Goal: Book appointment/travel/reservation

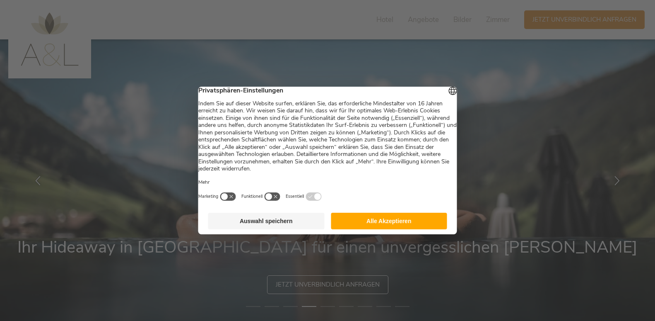
click at [273, 223] on button "Auswahl speichern" at bounding box center [266, 220] width 116 height 17
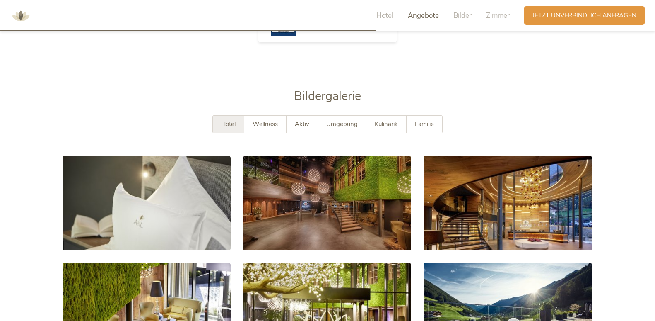
scroll to position [1450, 0]
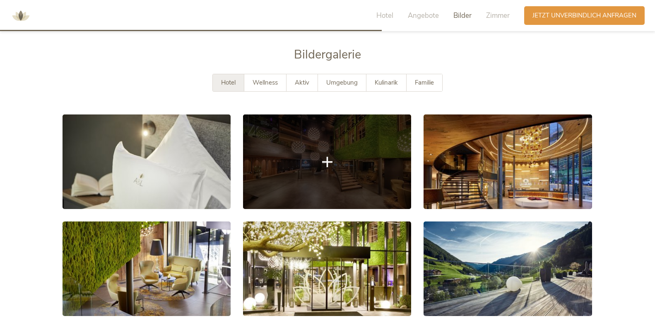
click at [335, 146] on link at bounding box center [327, 161] width 168 height 94
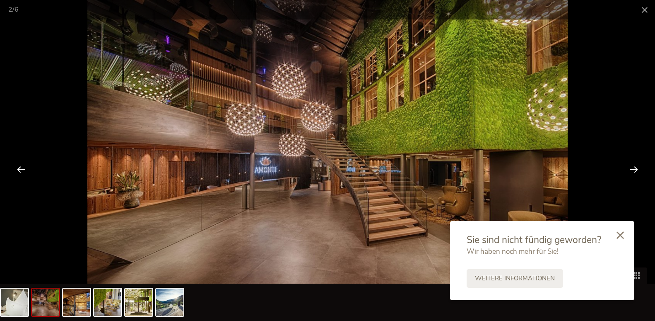
click at [634, 166] on div at bounding box center [634, 169] width 26 height 26
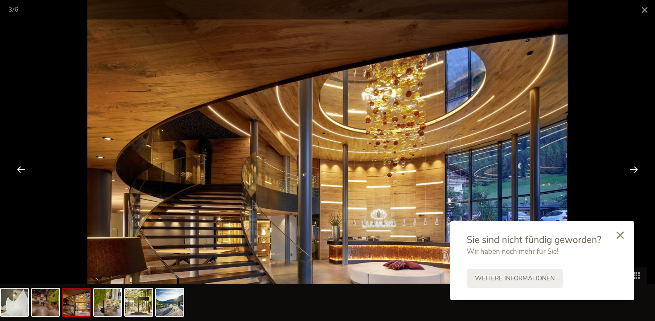
click at [634, 166] on div at bounding box center [634, 169] width 26 height 26
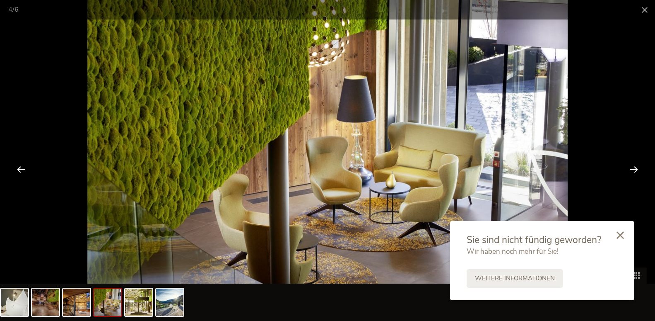
click at [634, 166] on div at bounding box center [634, 169] width 26 height 26
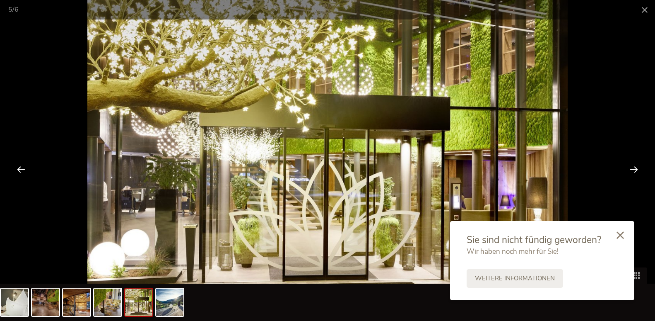
click at [633, 166] on div at bounding box center [634, 169] width 26 height 26
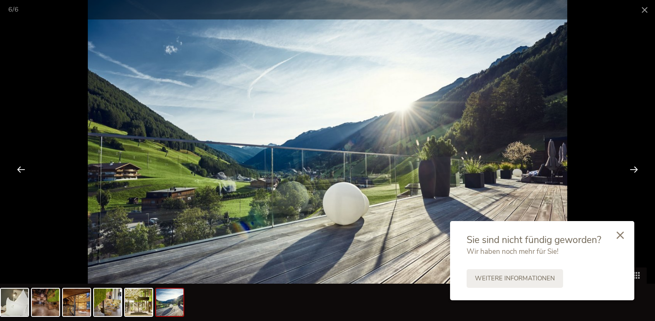
click at [633, 166] on div at bounding box center [634, 169] width 26 height 26
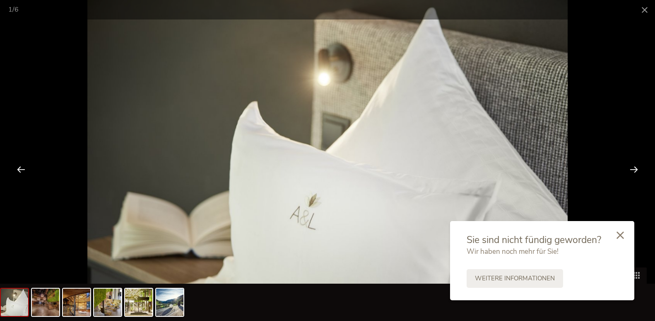
click at [633, 166] on div at bounding box center [634, 169] width 26 height 26
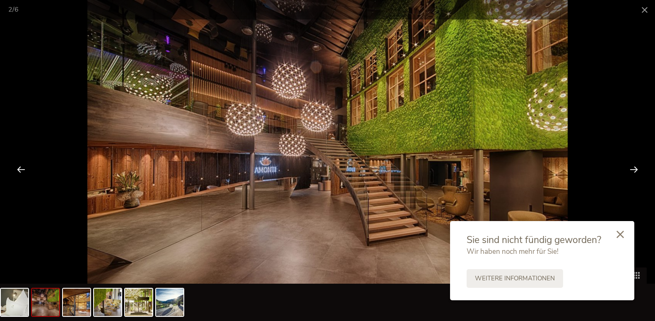
click at [624, 234] on div at bounding box center [620, 234] width 28 height 29
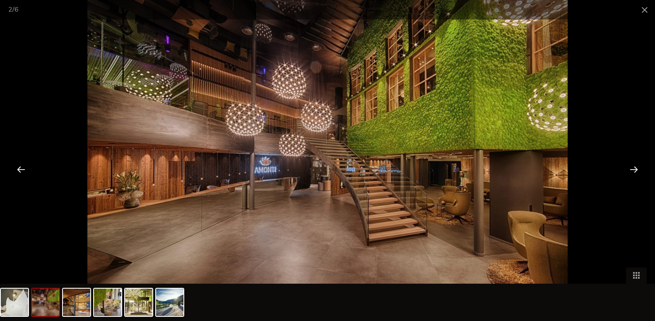
click at [22, 165] on div at bounding box center [21, 169] width 26 height 26
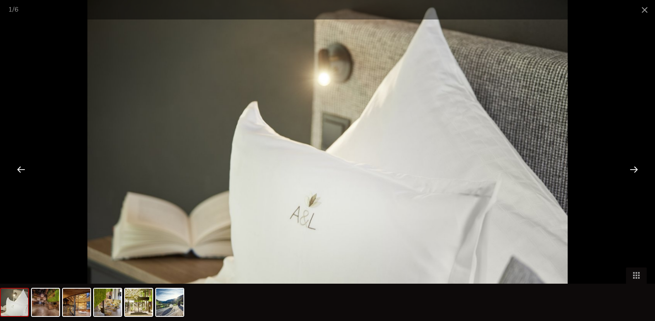
click at [22, 166] on div at bounding box center [21, 169] width 26 height 26
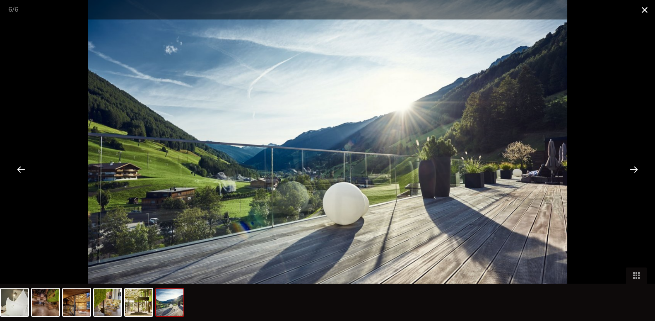
click at [645, 8] on span at bounding box center [645, 9] width 21 height 19
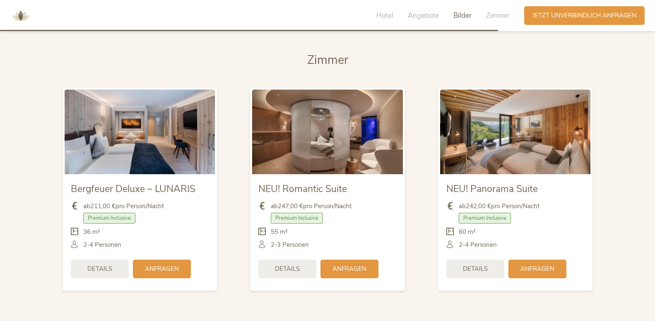
scroll to position [1947, 0]
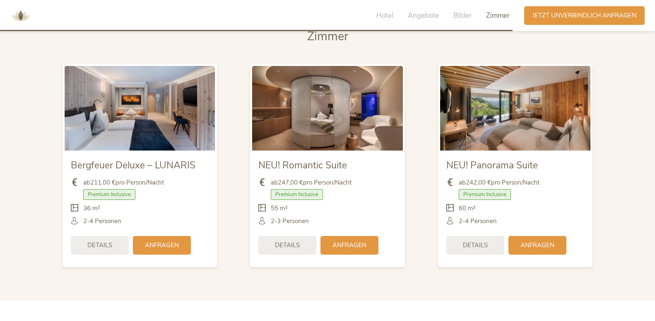
click at [163, 84] on img at bounding box center [140, 108] width 150 height 84
click at [137, 90] on img at bounding box center [140, 108] width 150 height 84
click at [123, 123] on img at bounding box center [140, 108] width 150 height 84
click at [142, 159] on span "Bergfeuer Deluxe – LUNARIS" at bounding box center [133, 165] width 125 height 13
click at [114, 100] on img at bounding box center [140, 108] width 150 height 84
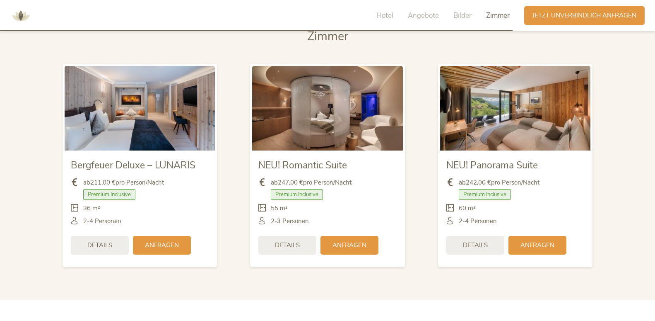
click at [114, 100] on img at bounding box center [140, 108] width 150 height 84
click at [541, 96] on img at bounding box center [515, 108] width 150 height 84
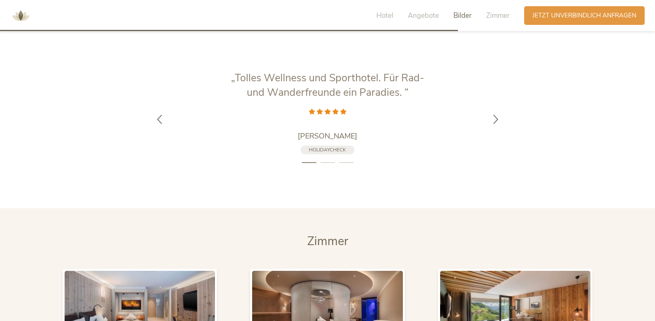
scroll to position [1740, 0]
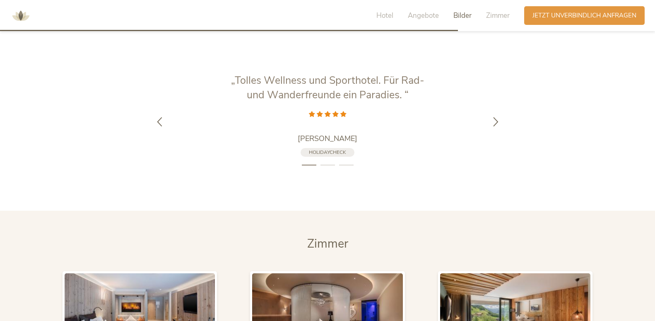
click at [326, 235] on span "Zimmer" at bounding box center [327, 243] width 41 height 16
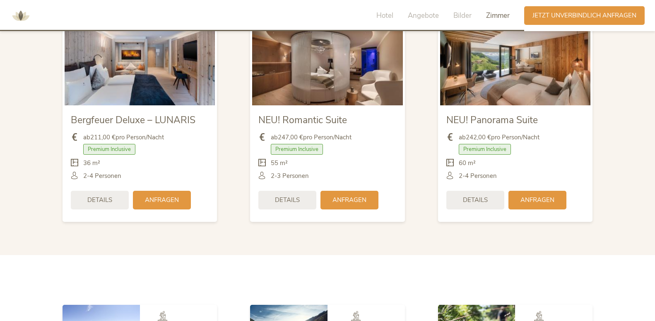
scroll to position [1992, 0]
click at [494, 16] on span "Zimmer" at bounding box center [498, 16] width 24 height 10
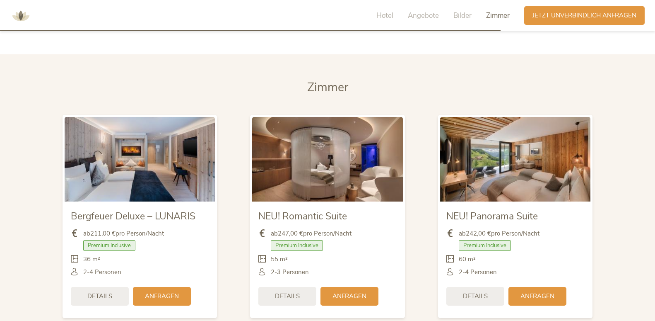
scroll to position [1895, 0]
click at [377, 16] on span "Hotel" at bounding box center [385, 16] width 17 height 10
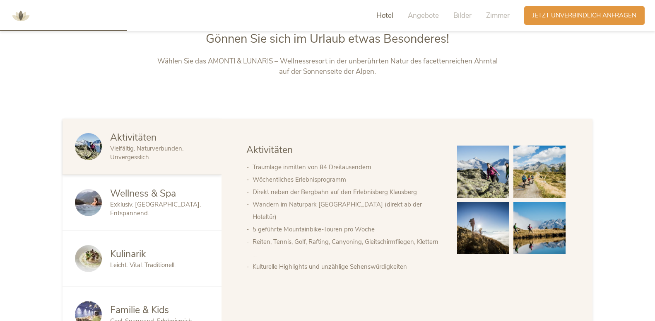
scroll to position [349, 0]
